Goal: Transaction & Acquisition: Purchase product/service

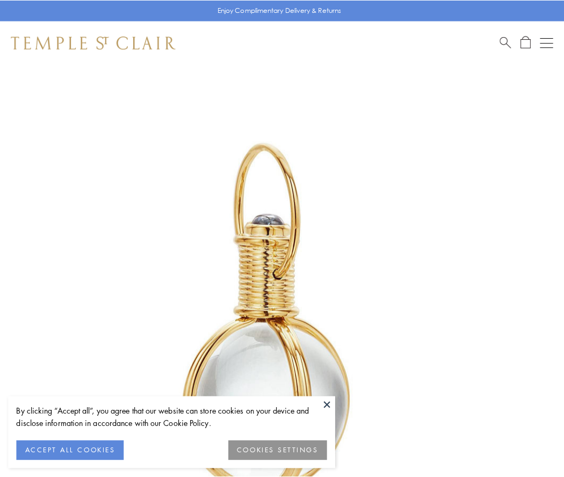
scroll to position [281, 0]
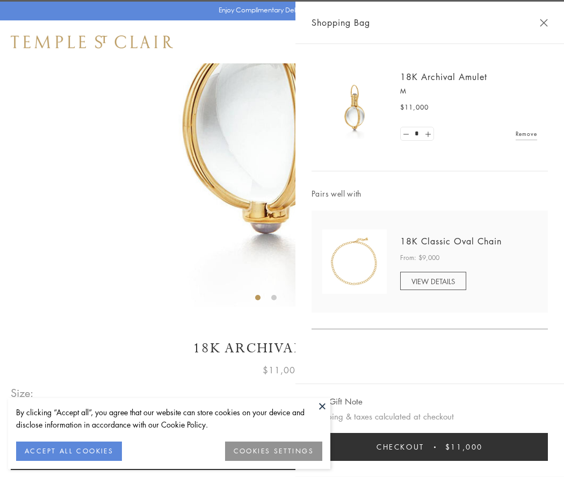
click at [430, 447] on button "Checkout $11,000" at bounding box center [430, 447] width 236 height 28
